Goal: Task Accomplishment & Management: Manage account settings

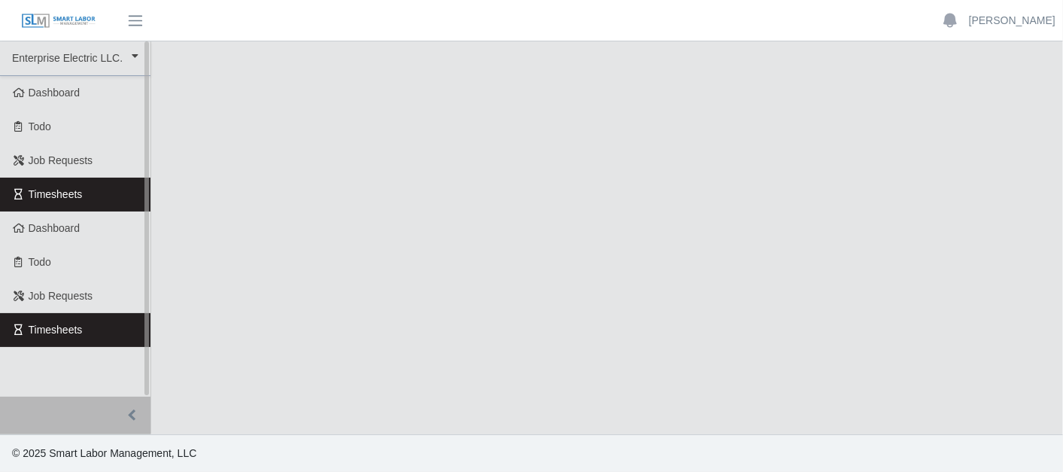
select select "***"
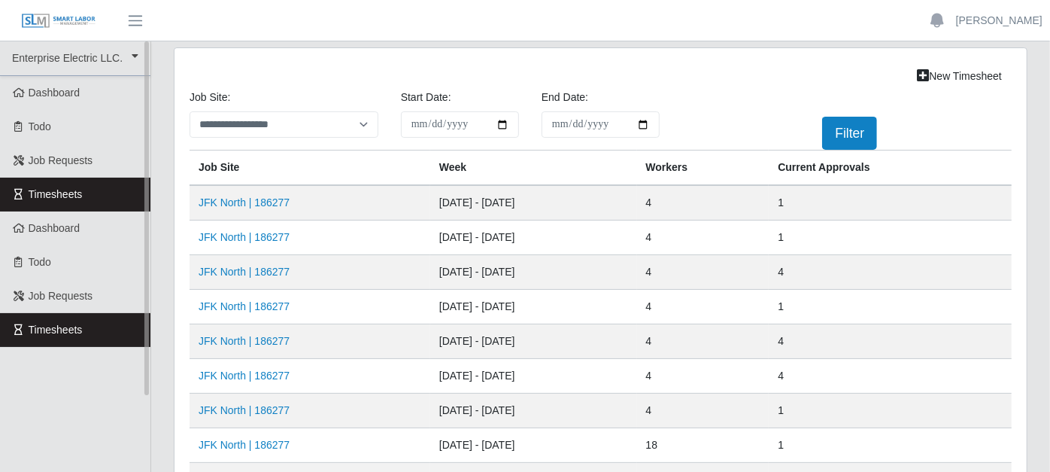
click at [104, 199] on link "Timesheets" at bounding box center [75, 195] width 150 height 34
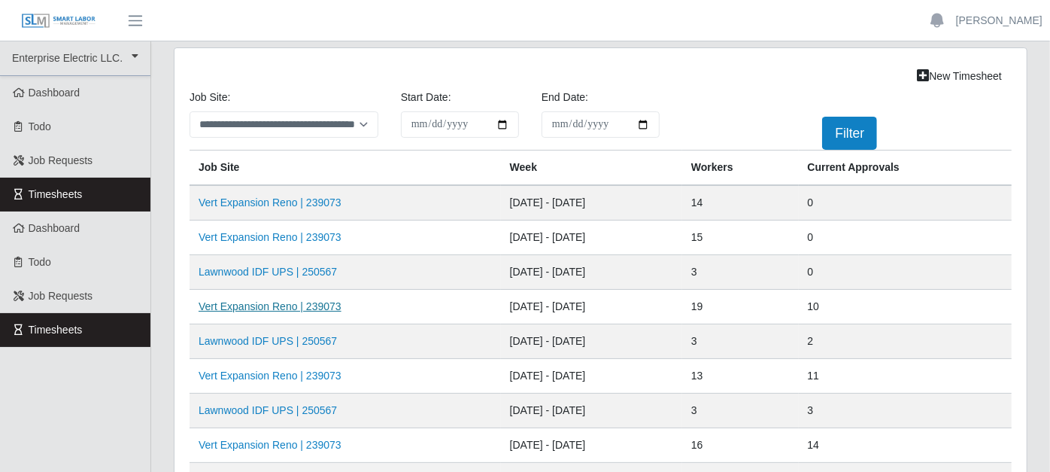
click at [320, 301] on link "Vert Expansion Reno | 239073" at bounding box center [270, 306] width 143 height 12
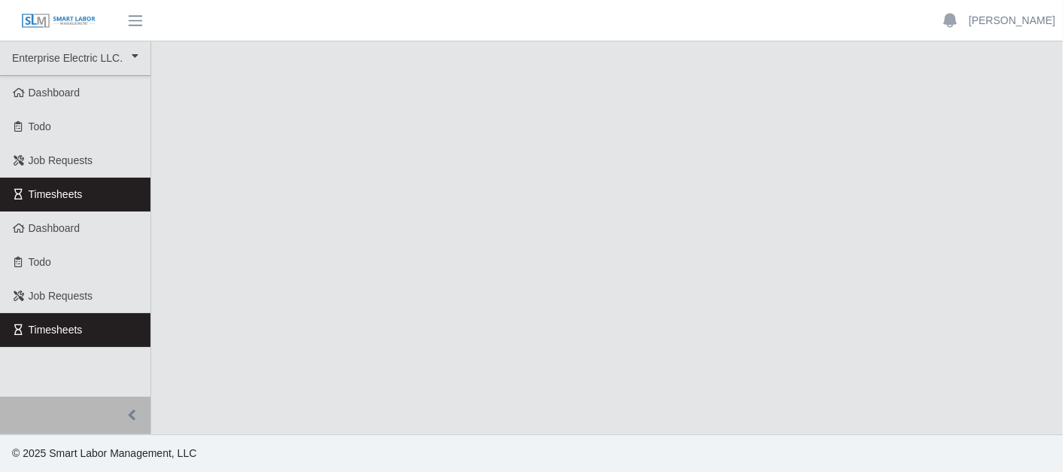
select select "***"
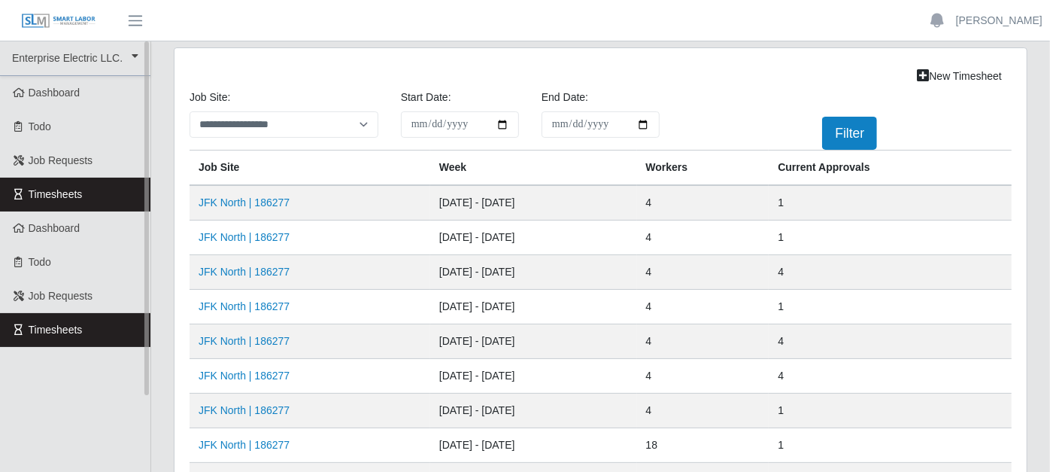
click at [126, 190] on link "Timesheets" at bounding box center [75, 195] width 150 height 34
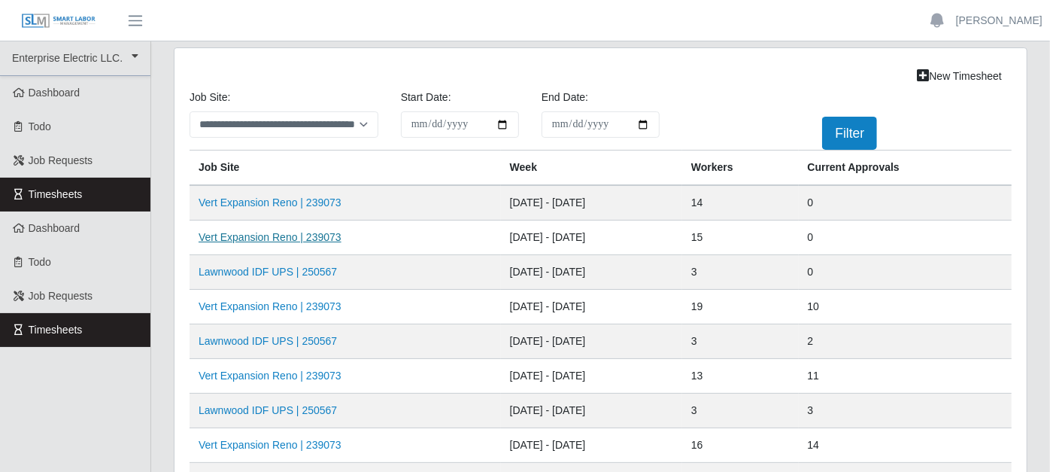
click at [287, 234] on link "Vert Expansion Reno | 239073" at bounding box center [270, 237] width 143 height 12
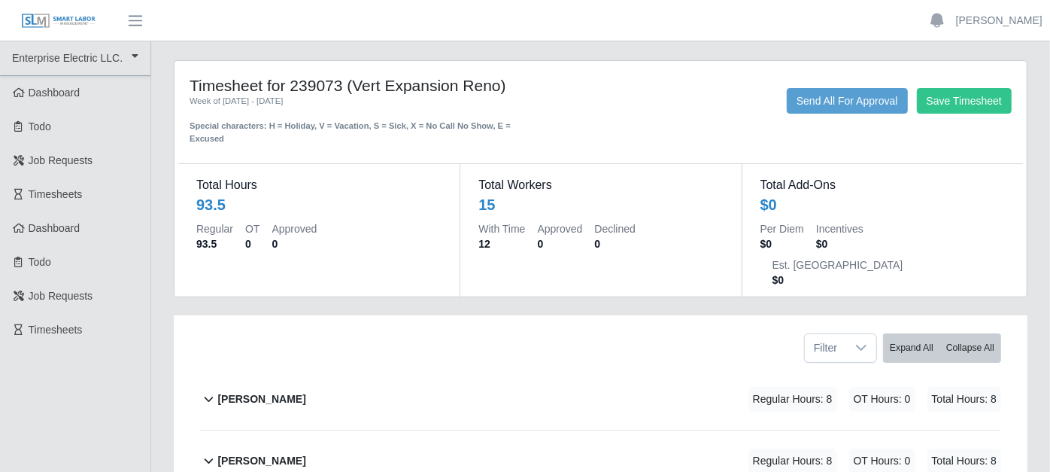
scroll to position [167, 0]
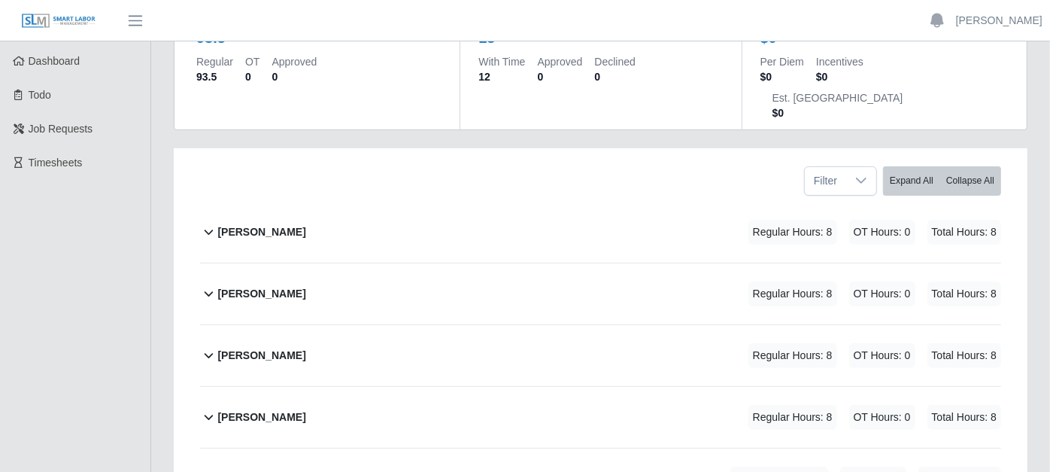
click at [204, 284] on icon at bounding box center [208, 293] width 17 height 18
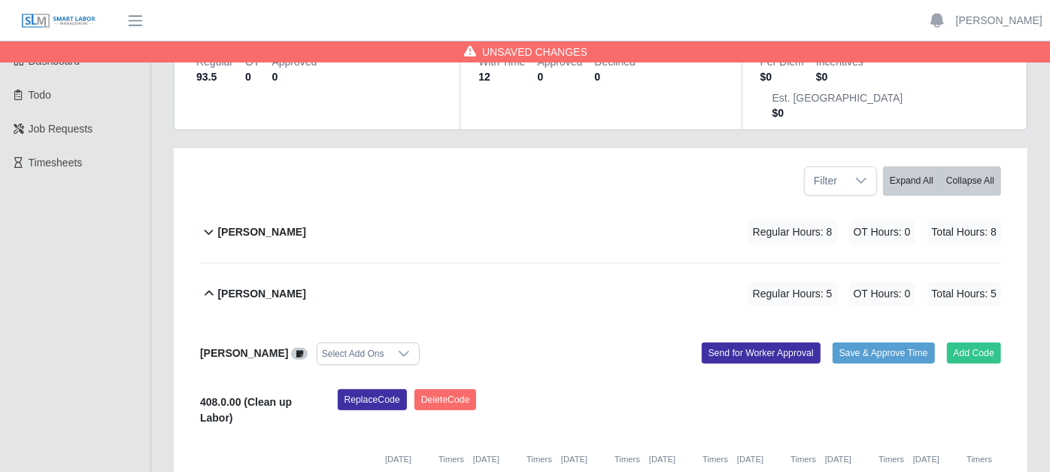
type input "*"
click at [601, 263] on div "[PERSON_NAME] Regular Hours: 5 OT Hours: 0 Total Hours: 5" at bounding box center [609, 293] width 784 height 61
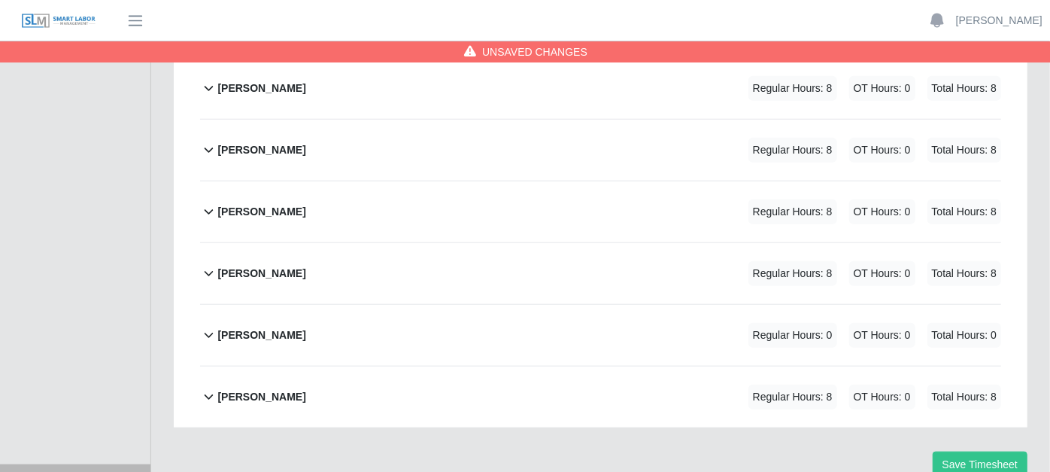
scroll to position [893, 0]
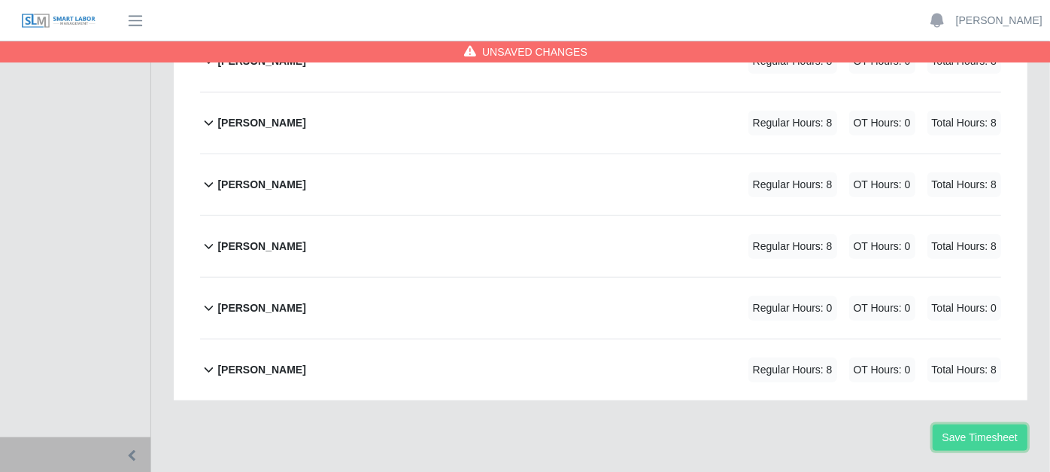
click at [963, 424] on button "Save Timesheet" at bounding box center [980, 437] width 95 height 26
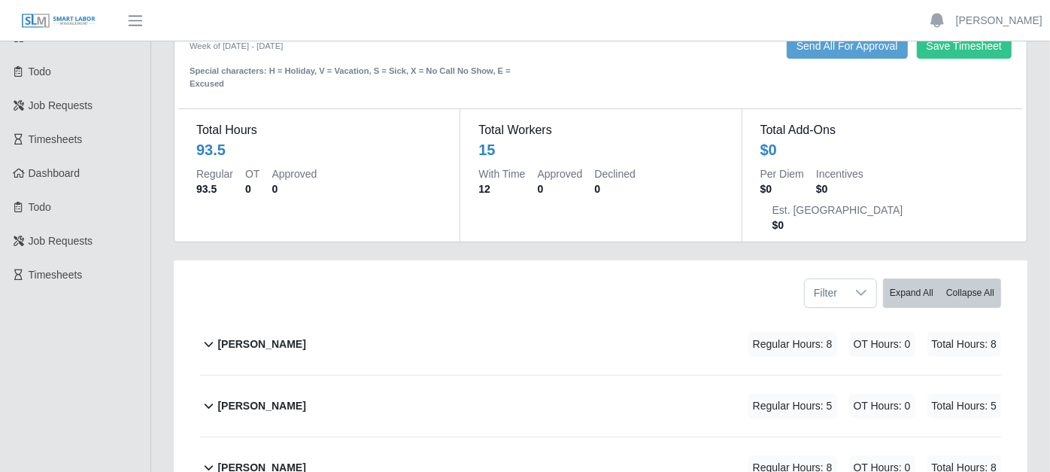
scroll to position [0, 0]
